Goal: Information Seeking & Learning: Learn about a topic

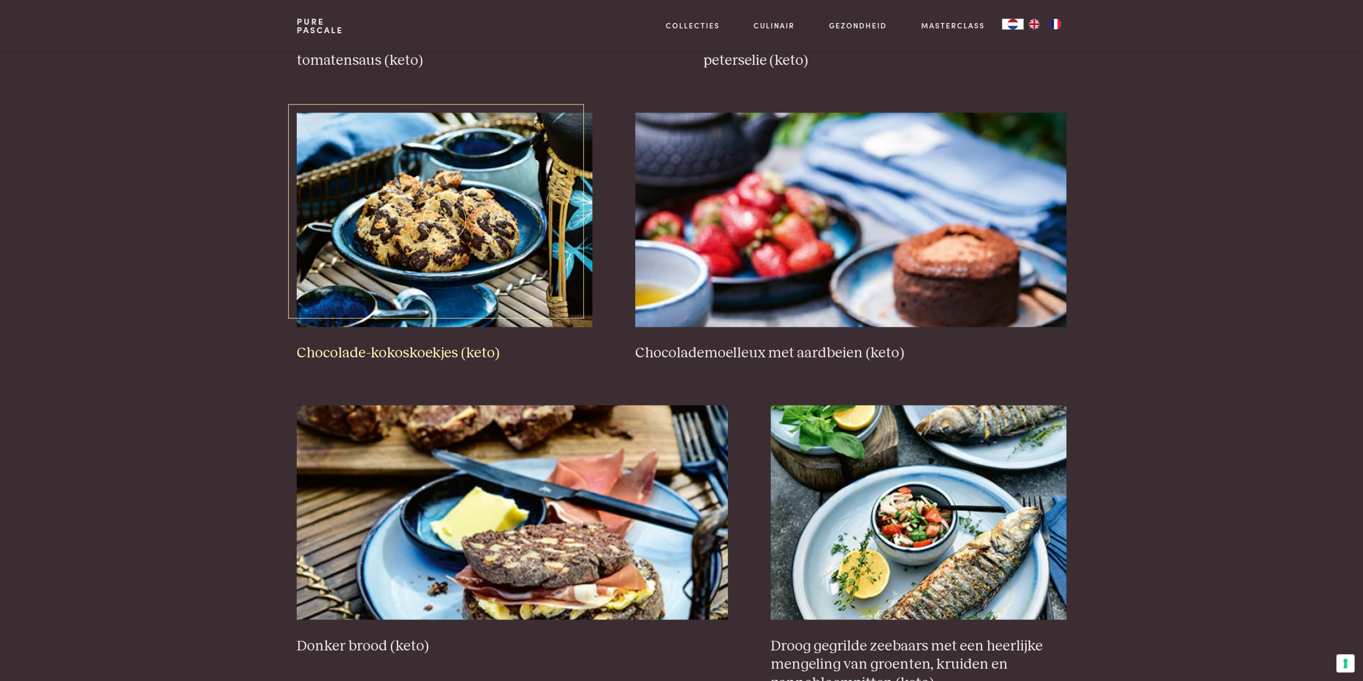
scroll to position [1692, 0]
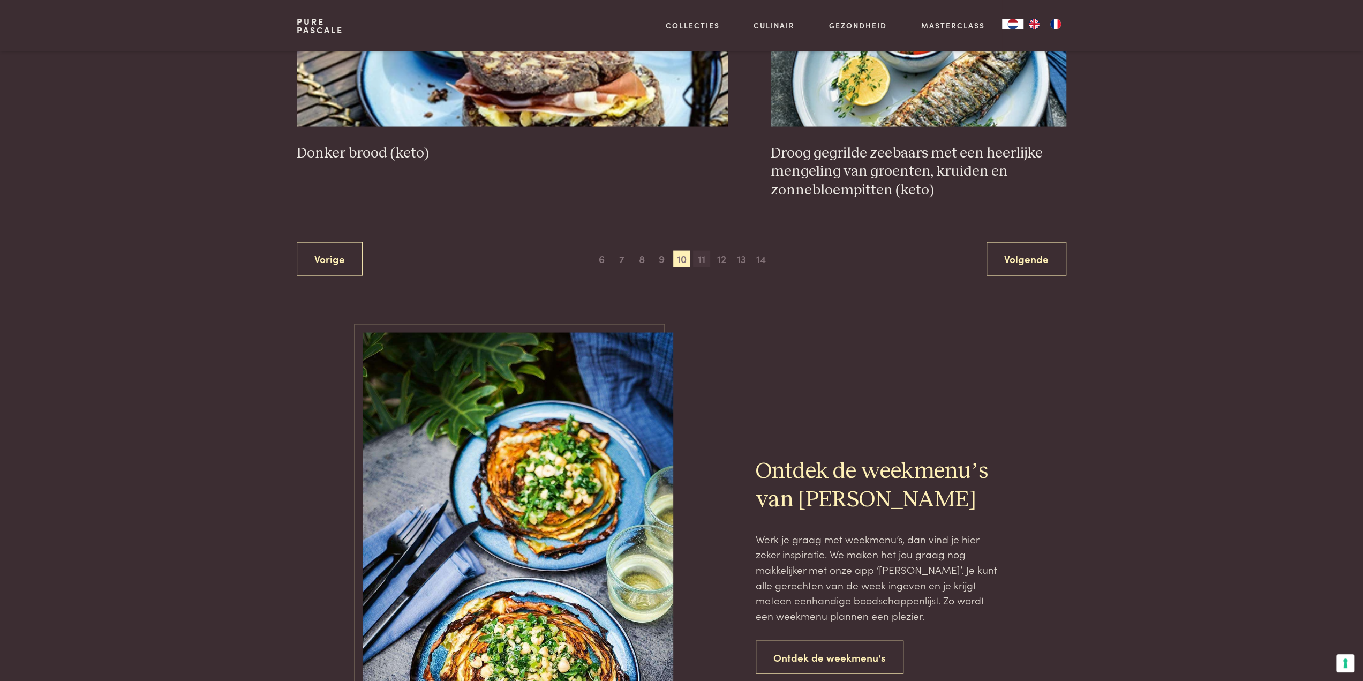
click at [705, 258] on span "11" at bounding box center [701, 259] width 17 height 17
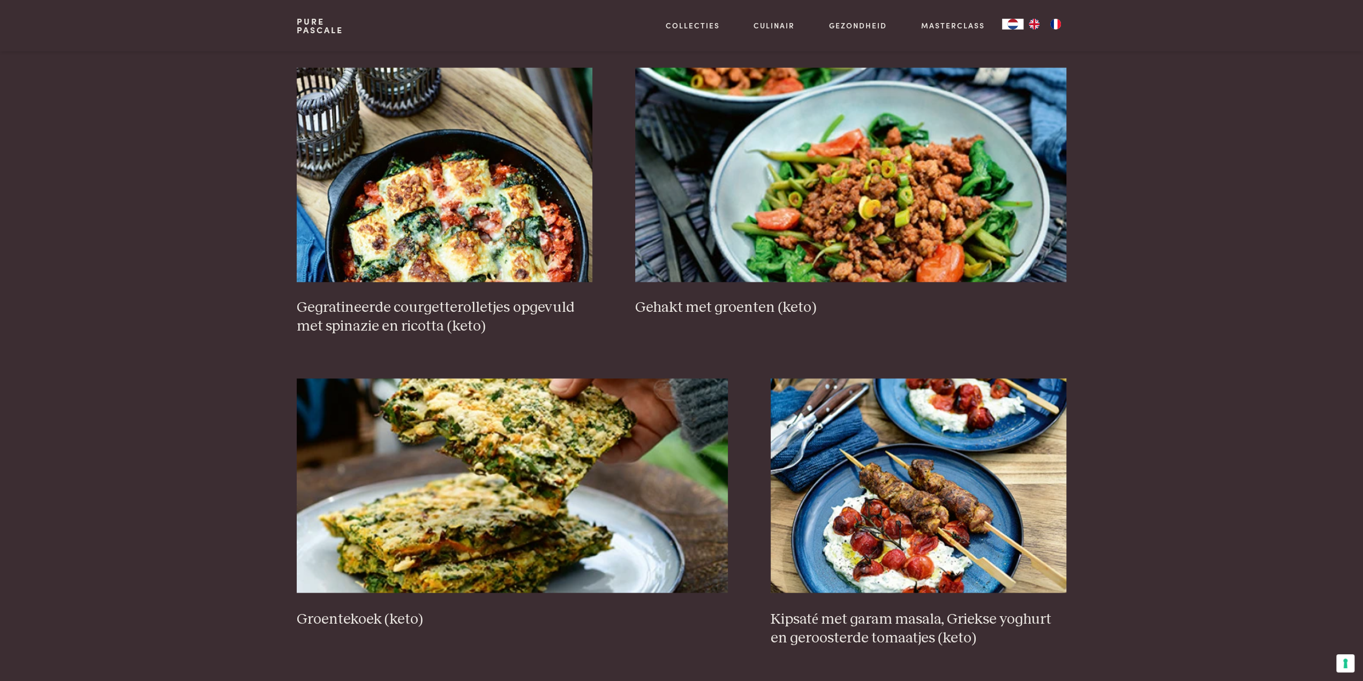
scroll to position [1745, 0]
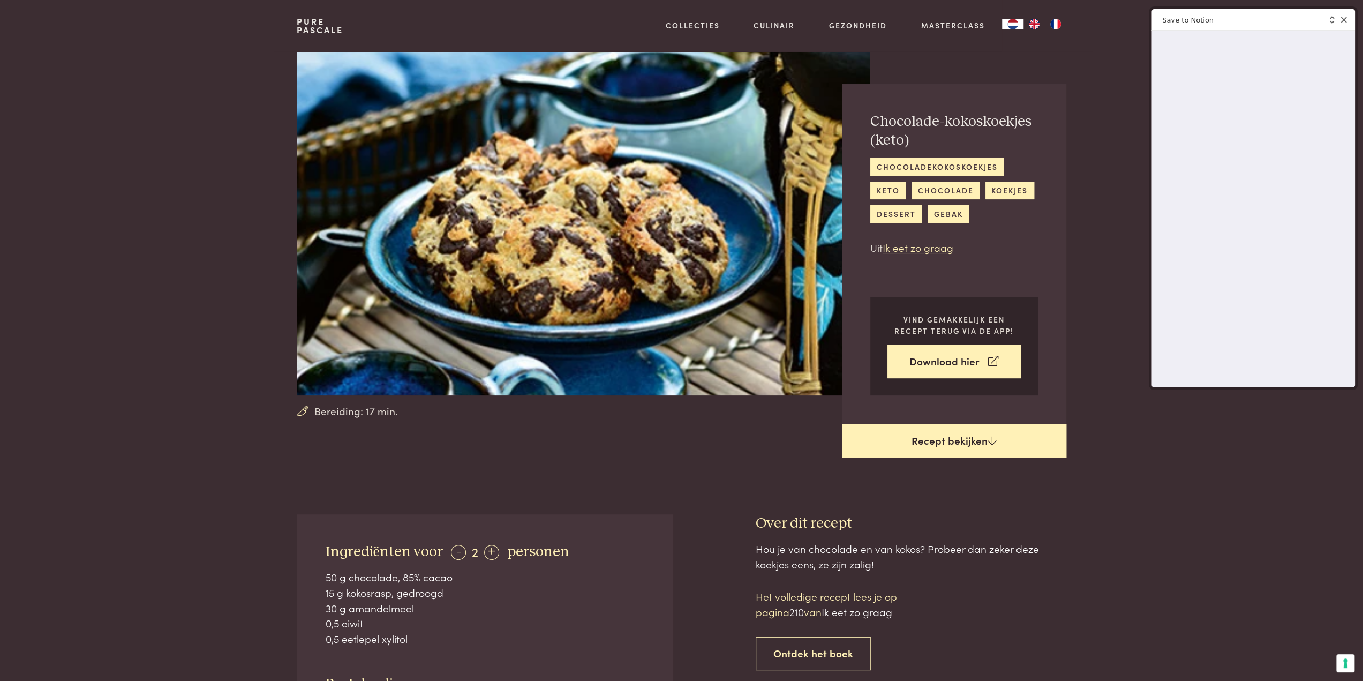
click at [993, 435] on icon at bounding box center [992, 440] width 9 height 10
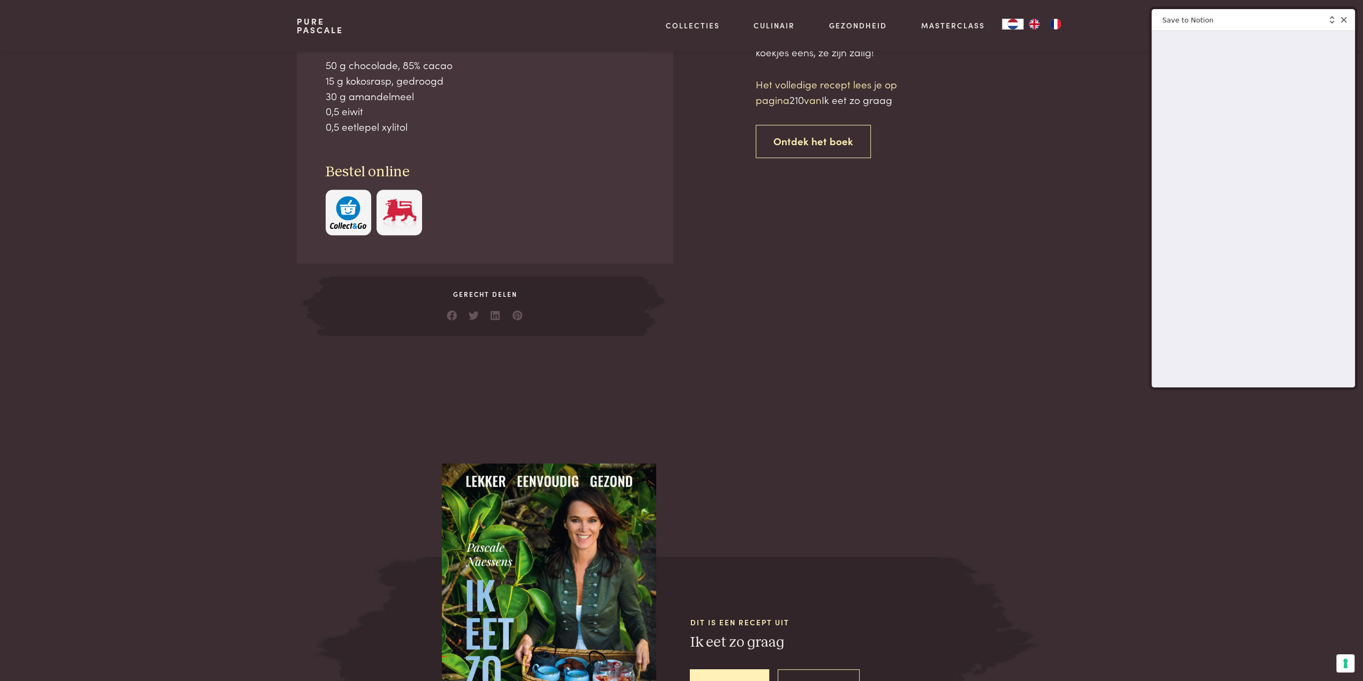
scroll to position [512, 0]
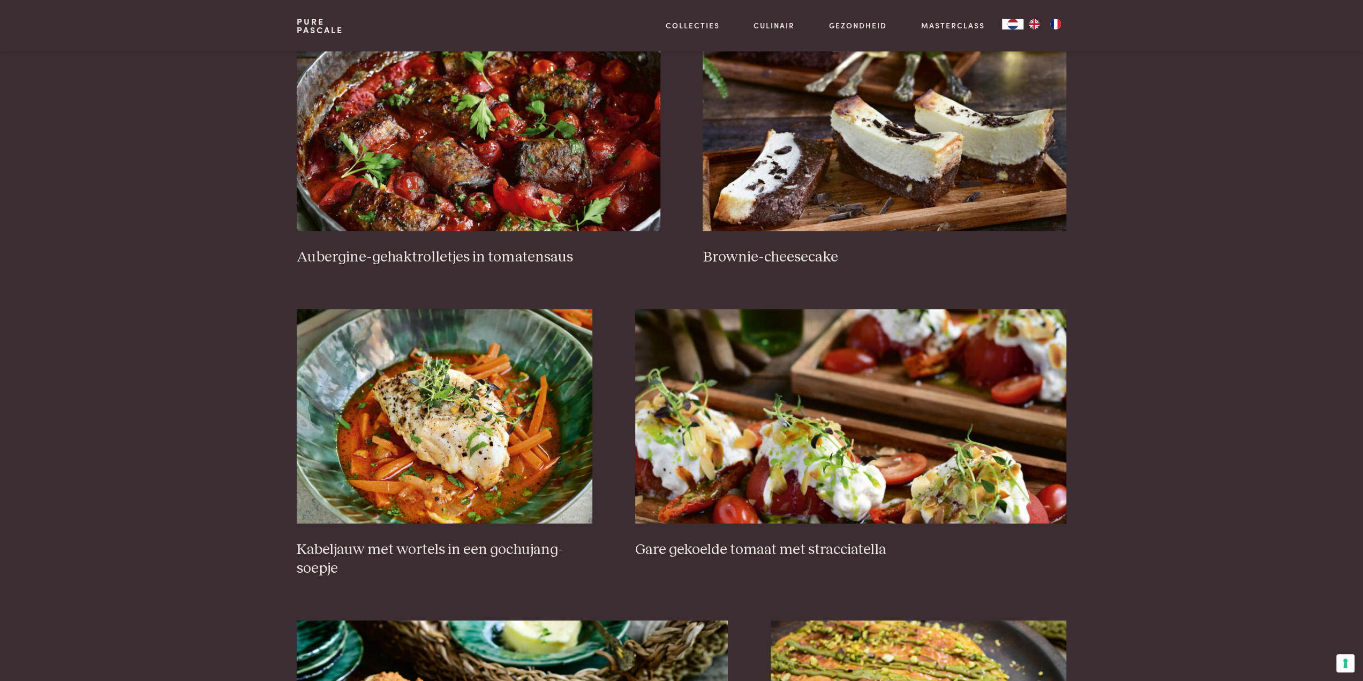
scroll to position [375, 0]
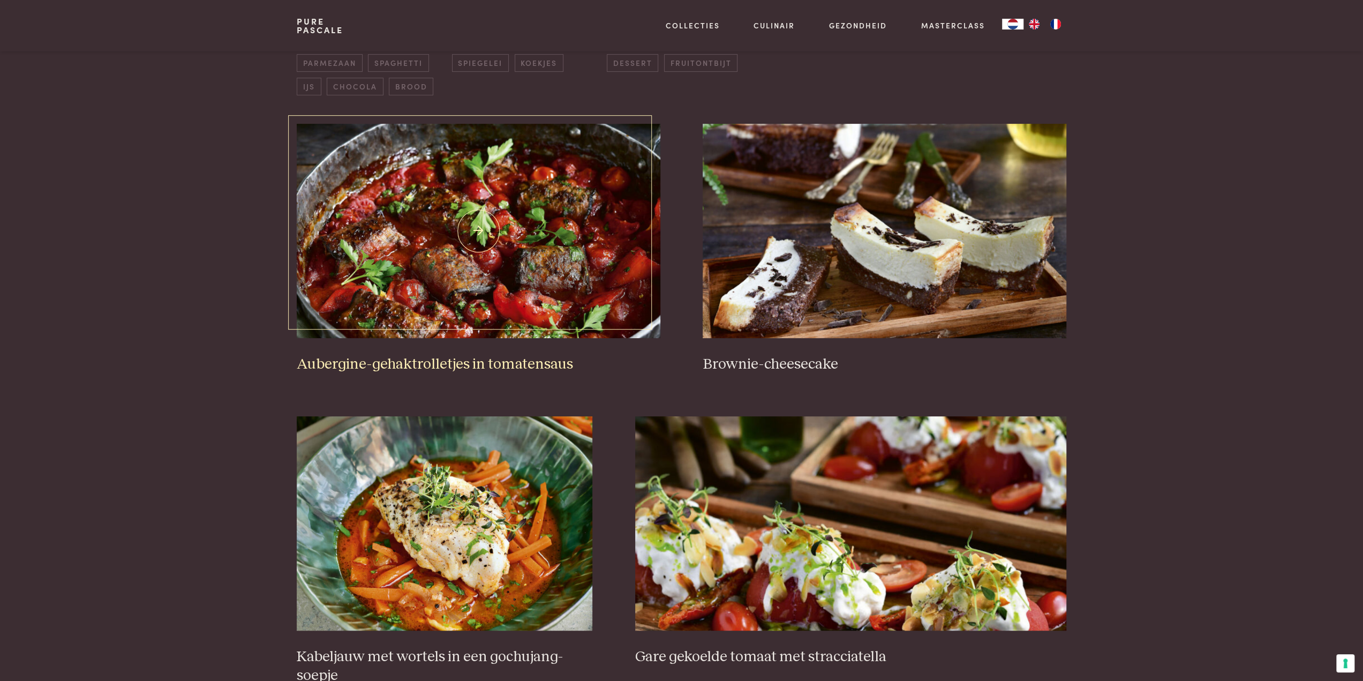
click at [418, 363] on h3 "Aubergine-gehaktrolletjes in tomatensaus" at bounding box center [478, 364] width 363 height 19
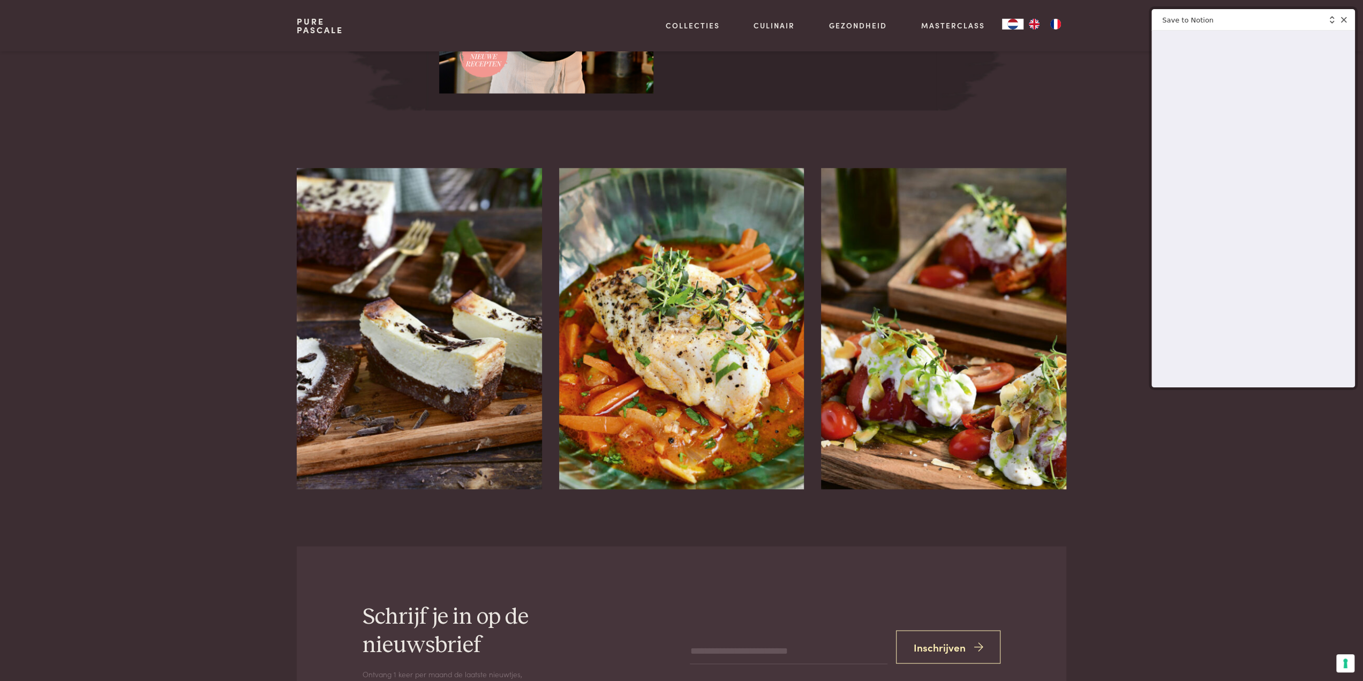
scroll to position [1982, 0]
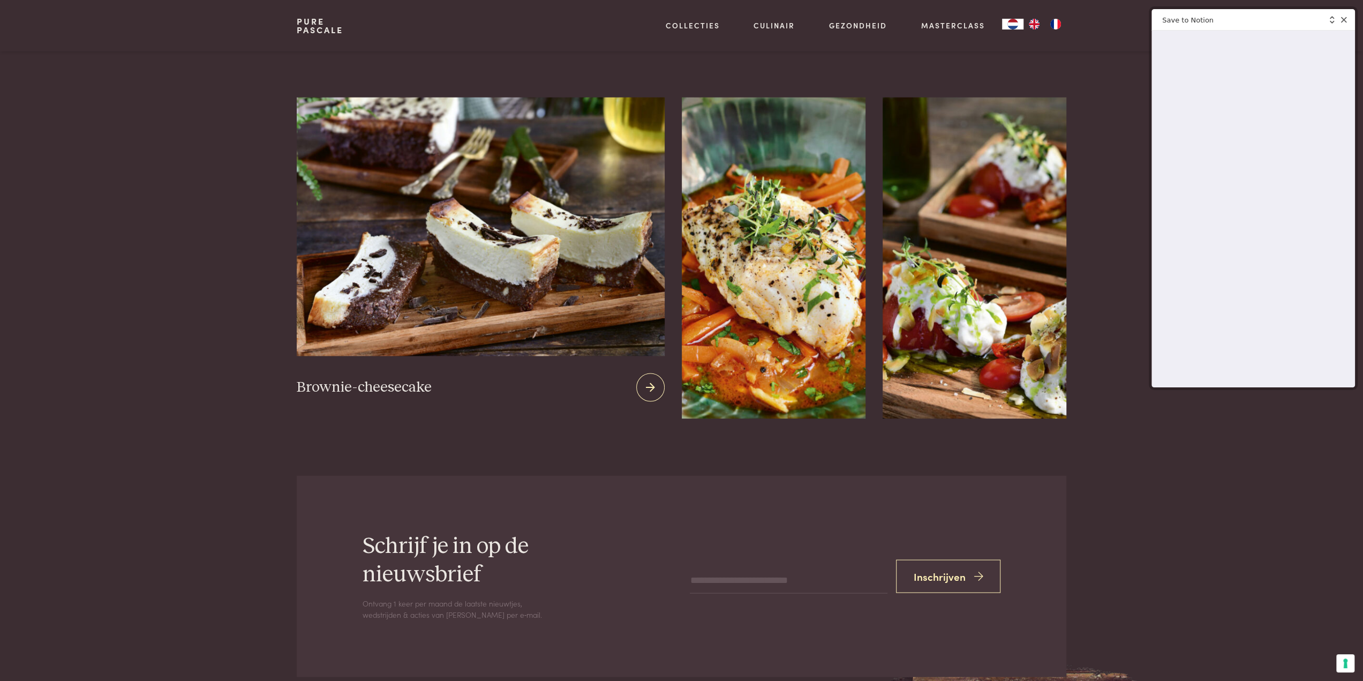
click at [492, 192] on img at bounding box center [480, 226] width 367 height 259
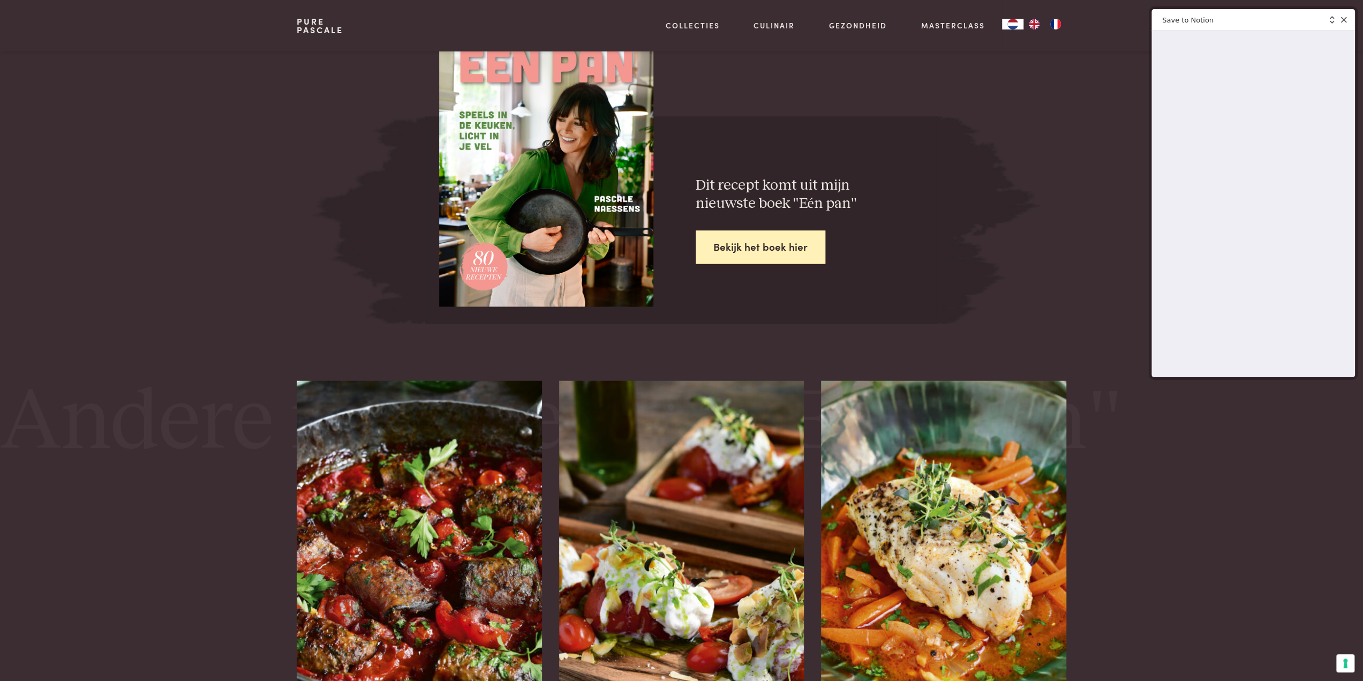
scroll to position [1714, 0]
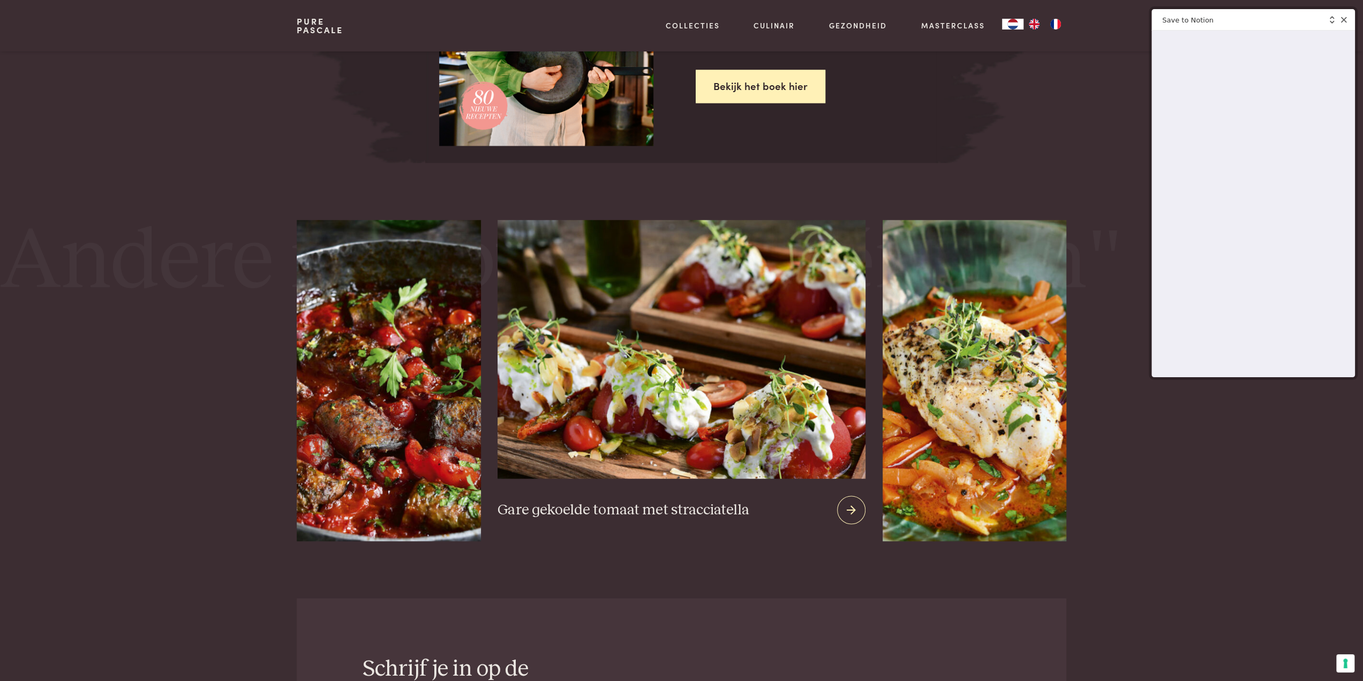
click at [608, 413] on img at bounding box center [681, 349] width 367 height 259
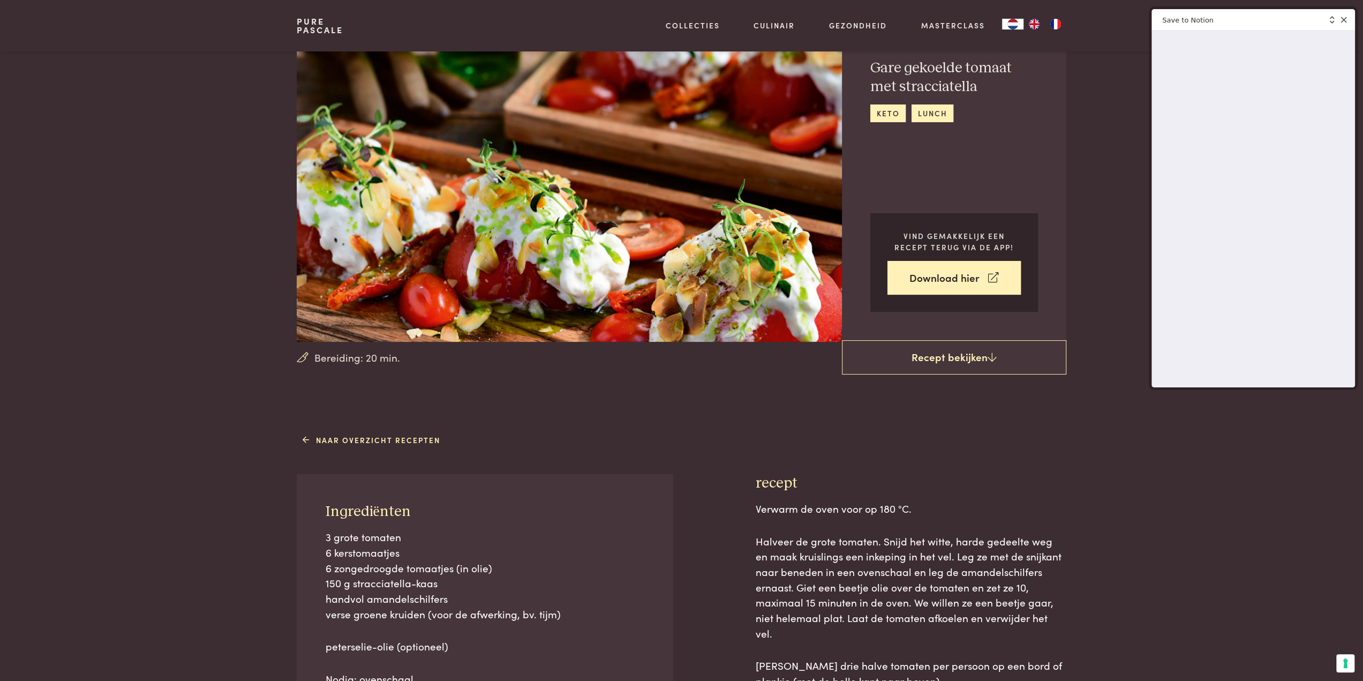
scroll to position [161, 0]
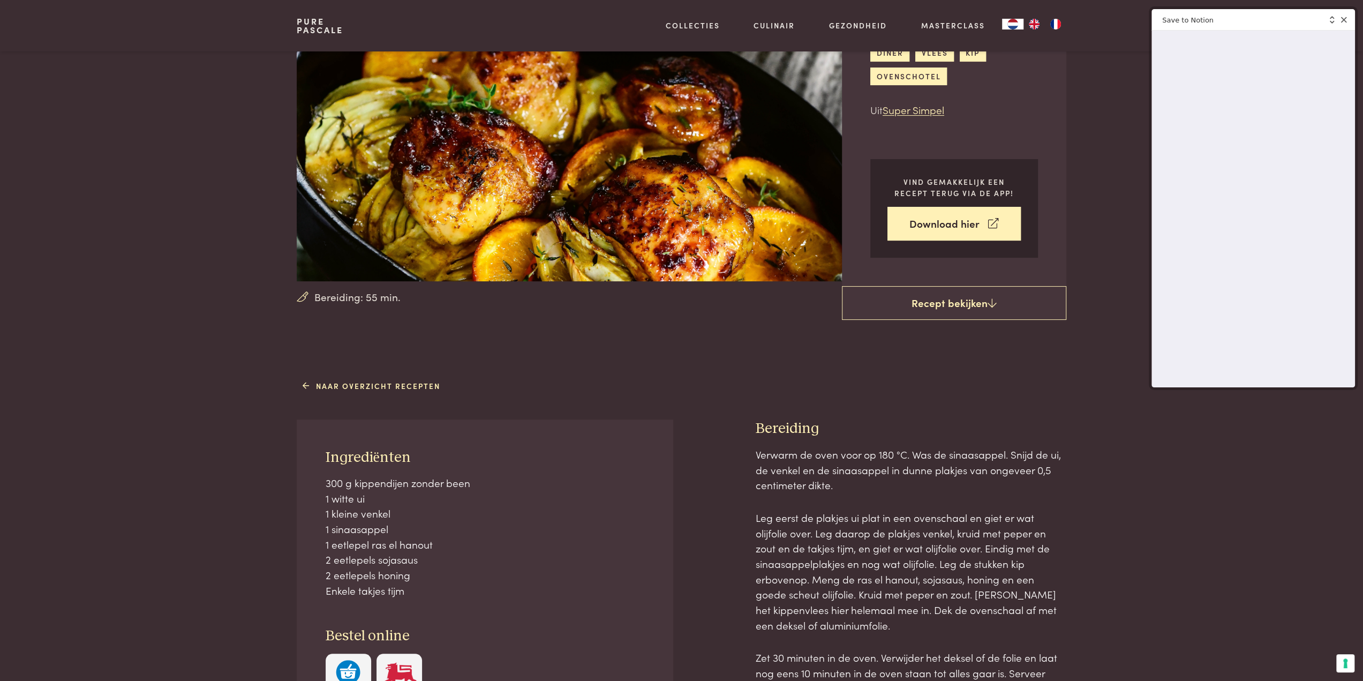
scroll to position [54, 0]
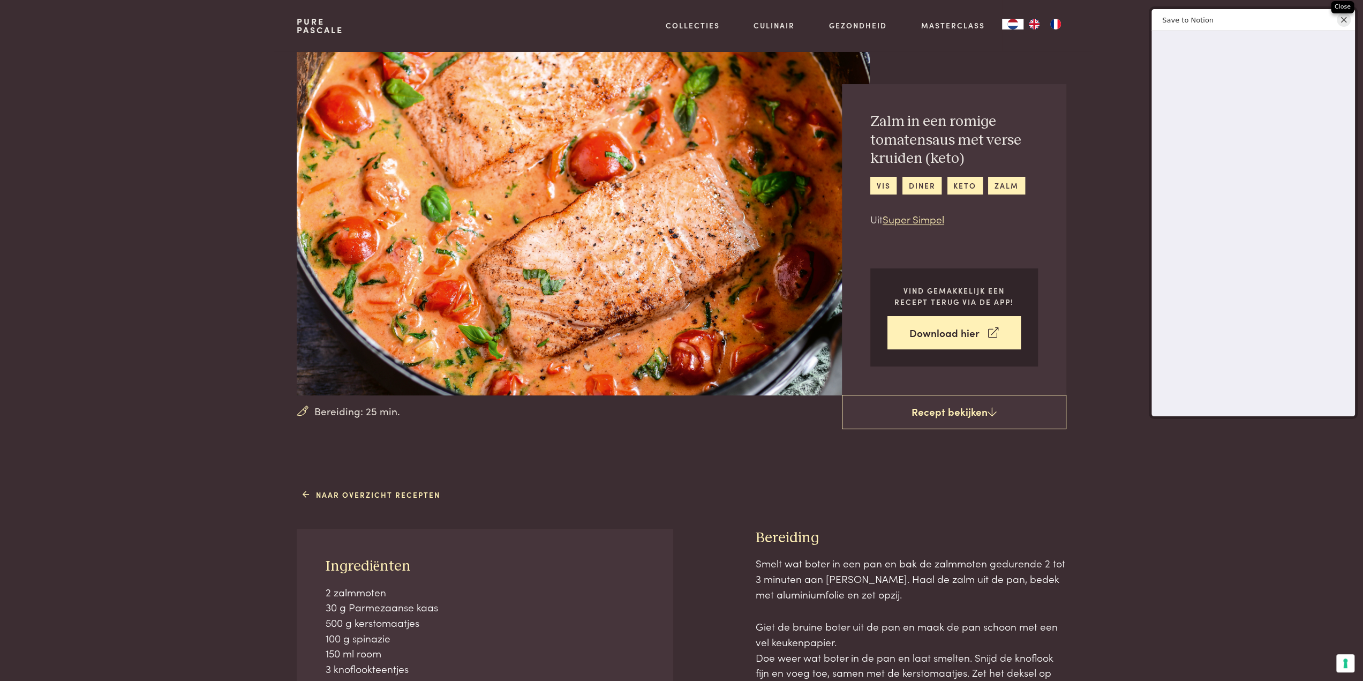
click at [1344, 22] on icon "Close web clipper" at bounding box center [1343, 19] width 7 height 7
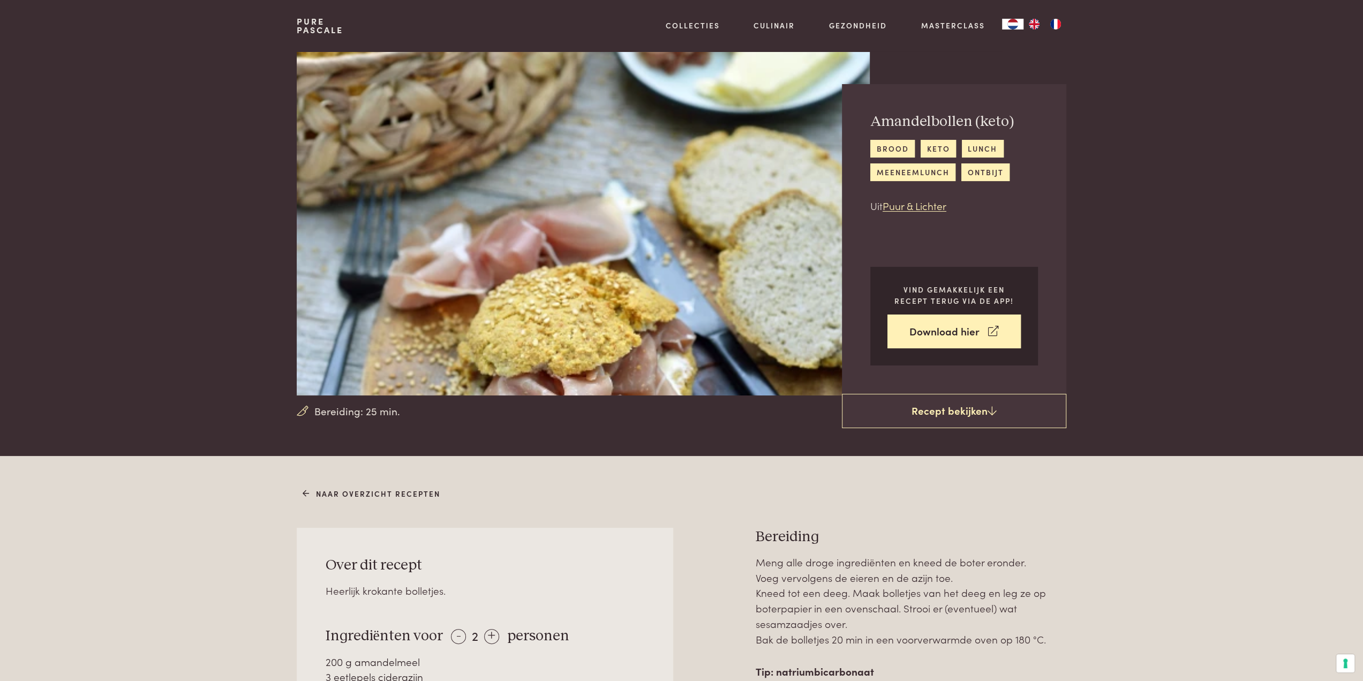
click at [1326, 34] on header "Pure Pascale Collecties Kitchenware Tableware Bathroom Interior Inspiratie Alle…" at bounding box center [681, 25] width 1363 height 51
